Goal: Task Accomplishment & Management: Manage account settings

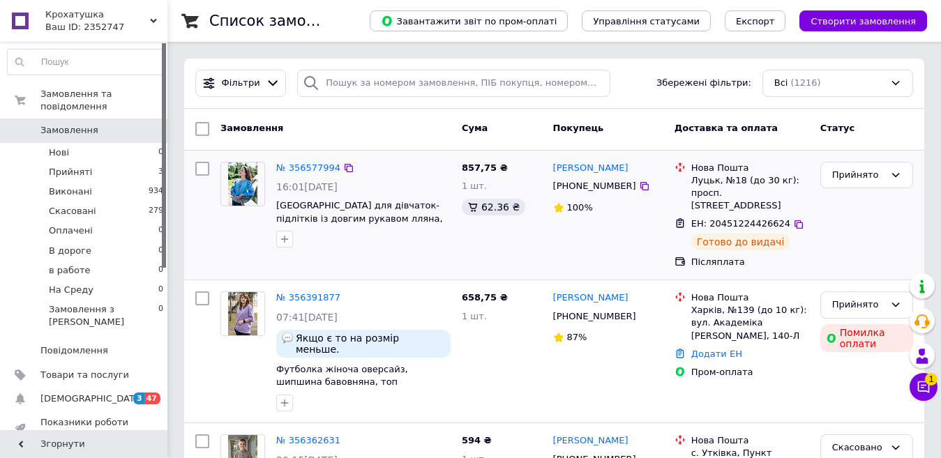
scroll to position [70, 0]
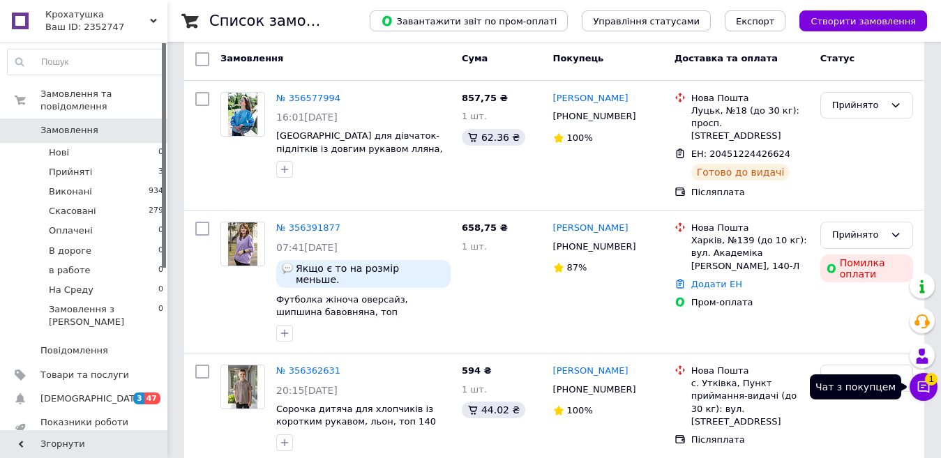
click at [922, 385] on icon at bounding box center [924, 388] width 12 height 12
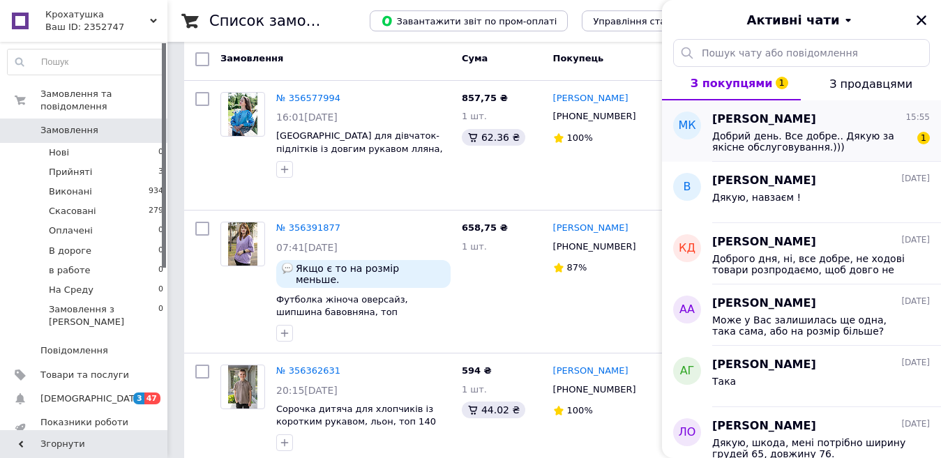
click at [758, 141] on span "Добрий день. Все добре.. Дякую за якісне обслуговування.)))" at bounding box center [811, 141] width 198 height 22
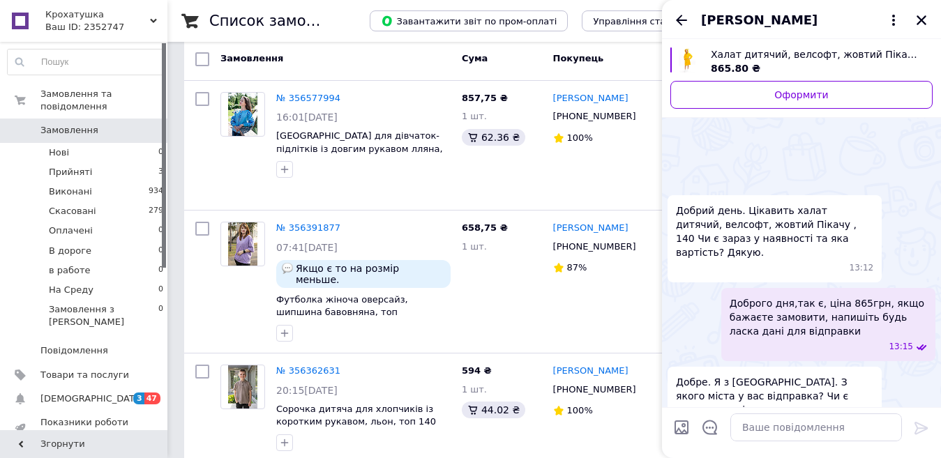
scroll to position [1570, 0]
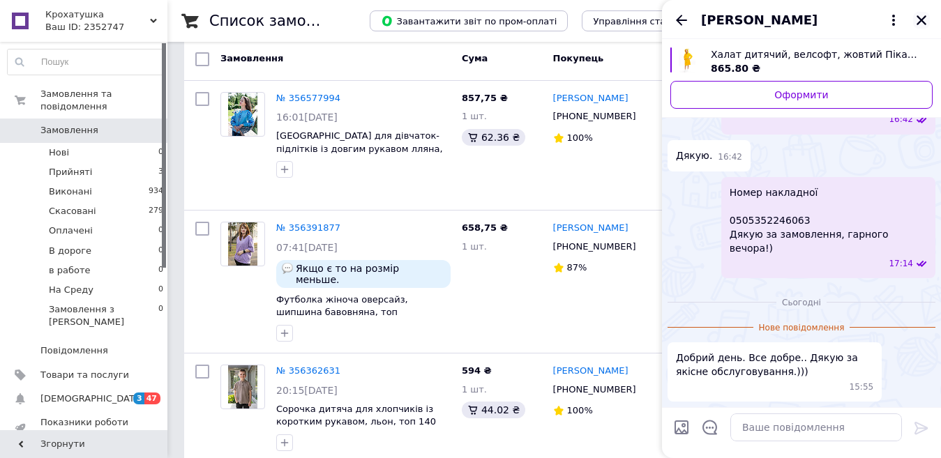
click at [920, 17] on icon "Закрити" at bounding box center [921, 20] width 13 height 13
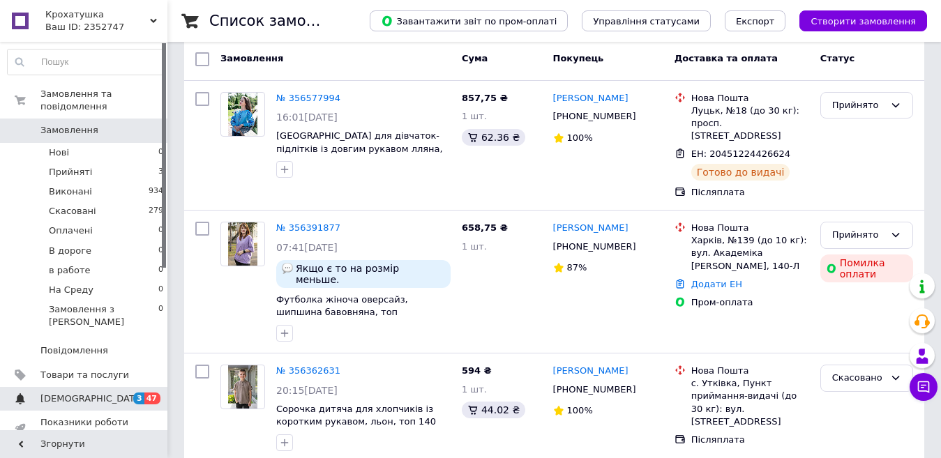
click at [65, 393] on span "[DEMOGRAPHIC_DATA]" at bounding box center [91, 399] width 103 height 13
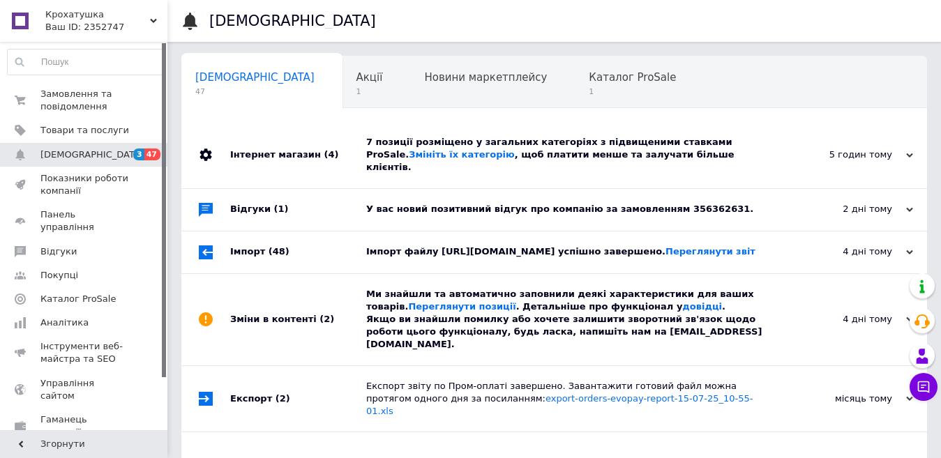
click at [354, 189] on div "Відгуки (1)" at bounding box center [298, 210] width 136 height 42
click at [65, 96] on span "Замовлення та повідомлення" at bounding box center [84, 100] width 89 height 25
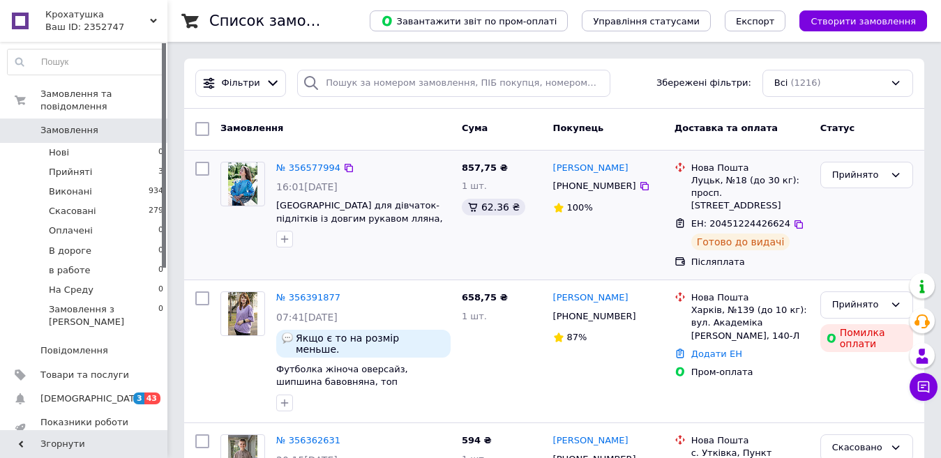
click at [888, 241] on div "Прийнято" at bounding box center [867, 215] width 104 height 119
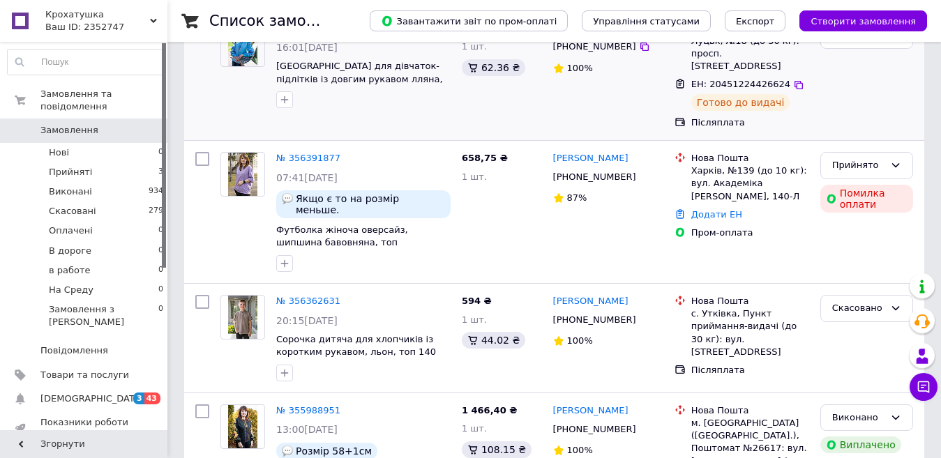
scroll to position [279, 0]
